Goal: Transaction & Acquisition: Purchase product/service

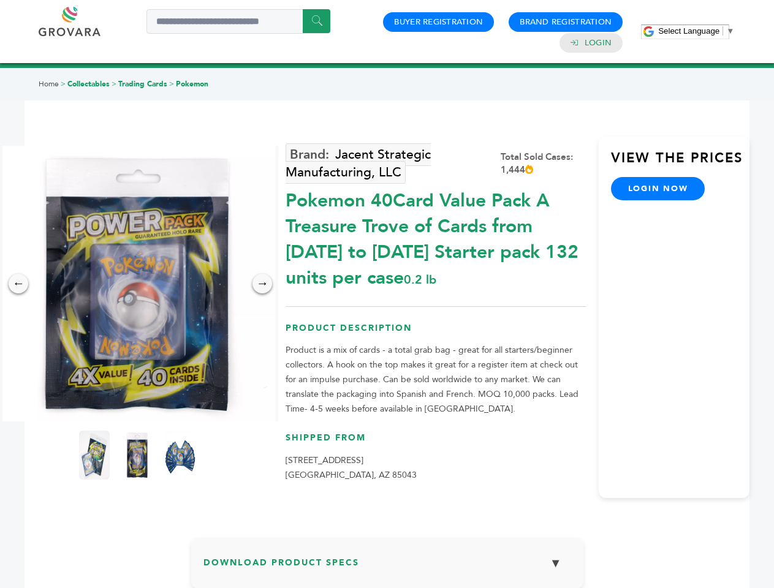
click at [696, 31] on span "Select Language" at bounding box center [688, 30] width 61 height 9
click at [137, 284] on img at bounding box center [137, 284] width 276 height 276
click at [0, 0] on div "×" at bounding box center [0, 0] width 0 height 0
click at [262, 284] on div "→" at bounding box center [262, 284] width 20 height 20
click at [94, 455] on img at bounding box center [94, 455] width 31 height 49
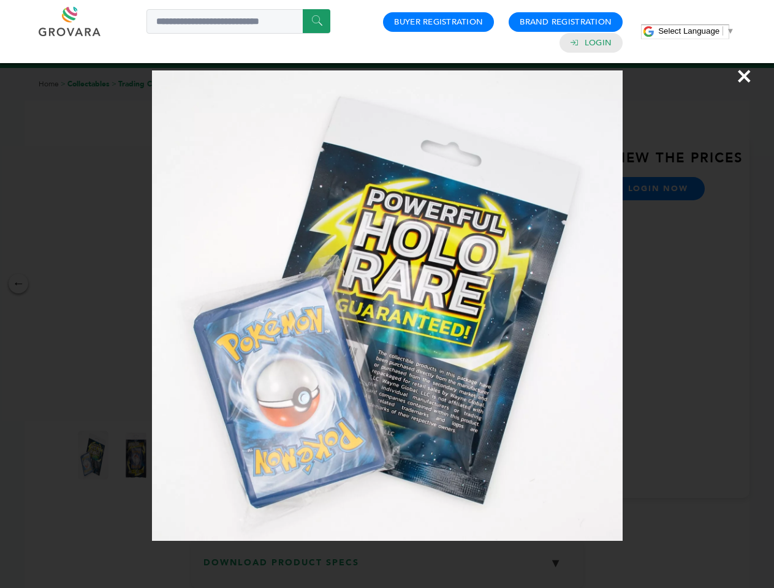
click at [137, 455] on div "×" at bounding box center [387, 294] width 774 height 588
click at [180, 455] on img at bounding box center [180, 456] width 40 height 62
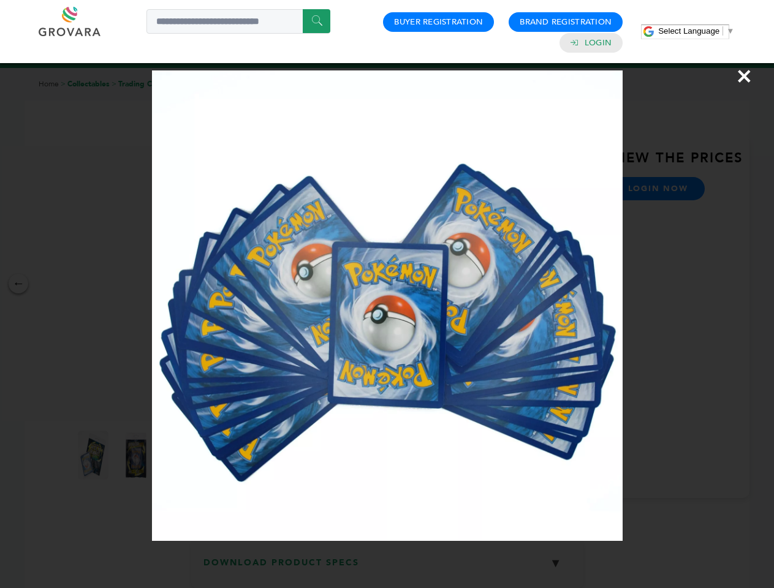
click at [387, 568] on div "×" at bounding box center [387, 294] width 774 height 588
